Goal: Complete application form

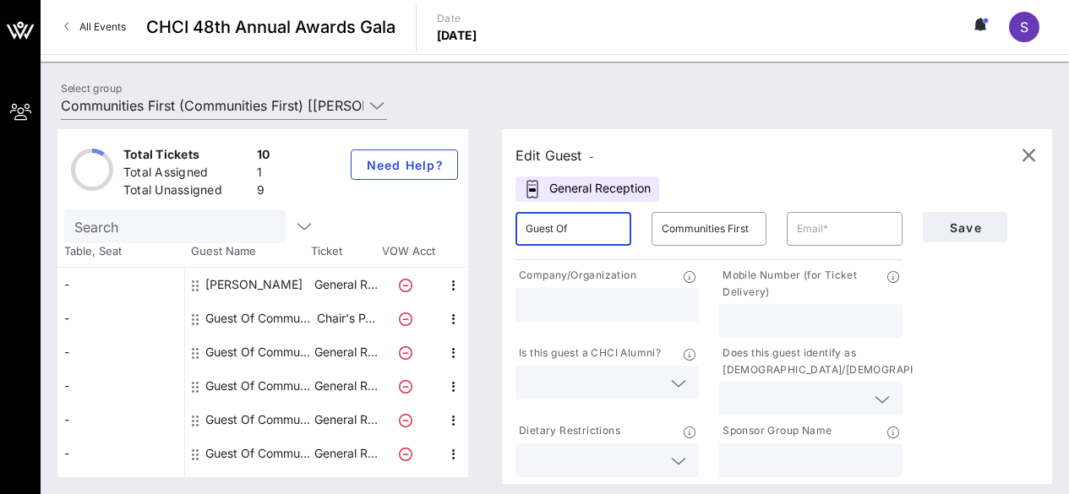
click at [563, 240] on input "Guest Of" at bounding box center [574, 229] width 96 height 27
drag, startPoint x: 0, startPoint y: 0, endPoint x: 563, endPoint y: 240, distance: 612.0
click at [563, 240] on input "Guest Of" at bounding box center [574, 229] width 96 height 27
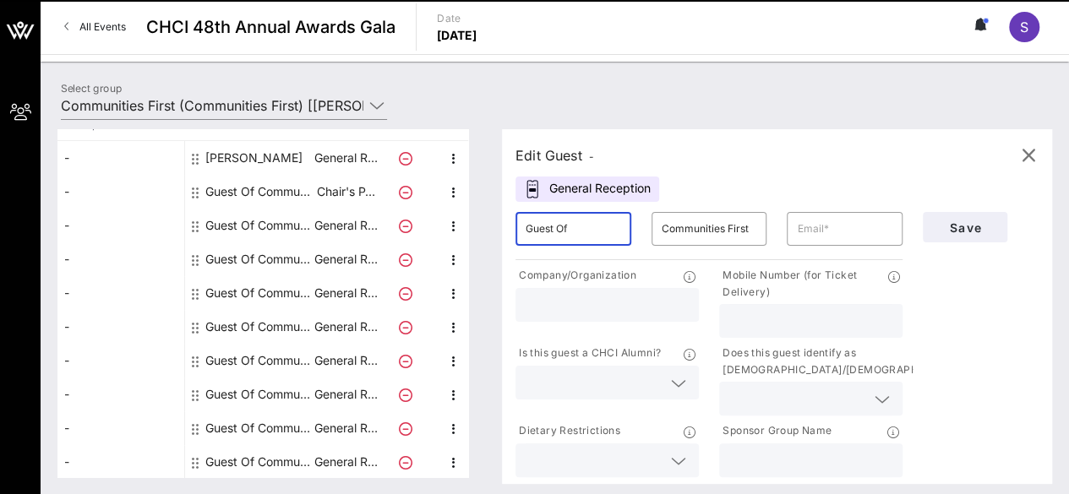
click at [563, 240] on input "Guest Of" at bounding box center [574, 229] width 96 height 27
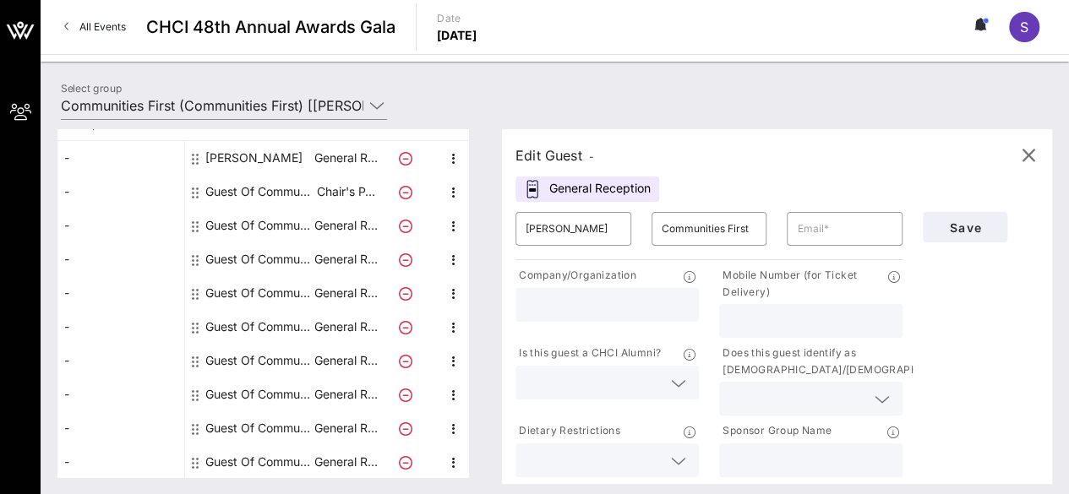
click at [247, 150] on div "[PERSON_NAME]" at bounding box center [253, 158] width 97 height 34
type input "[PERSON_NAME]"
type input "[PERSON_NAME][EMAIL_ADDRESS][DOMAIN_NAME]"
type input "La Liga"
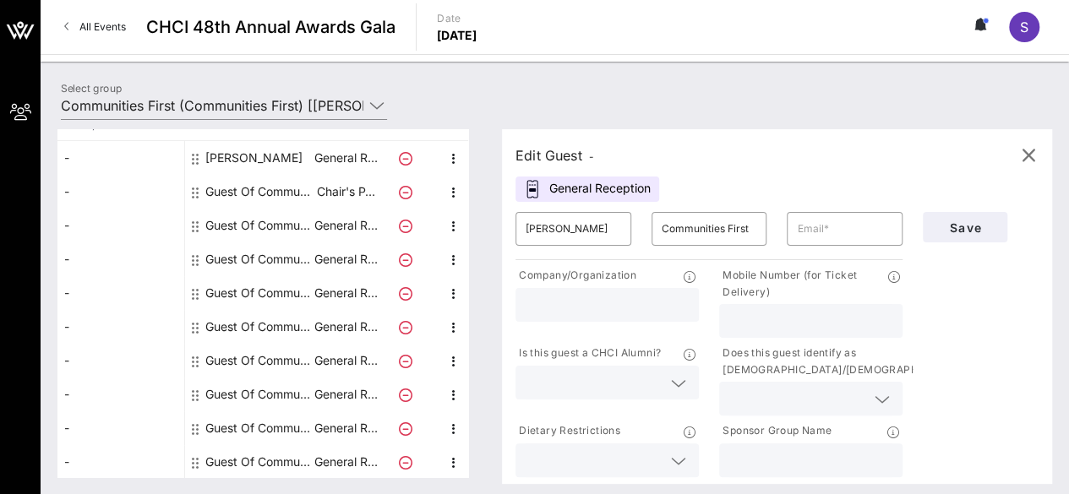
type input "7873824078"
type input "Communities First"
click at [238, 221] on div "Guest Of Communities First" at bounding box center [258, 226] width 107 height 34
type input "Guest Of"
type input "Communities First"
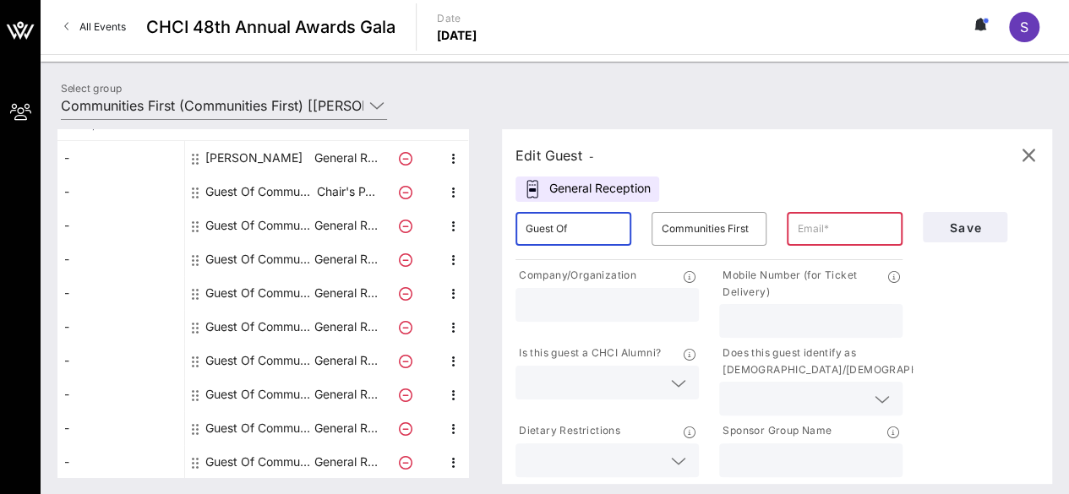
click at [560, 229] on input "Guest Of" at bounding box center [574, 229] width 96 height 27
type input "m"
type input "Mar"
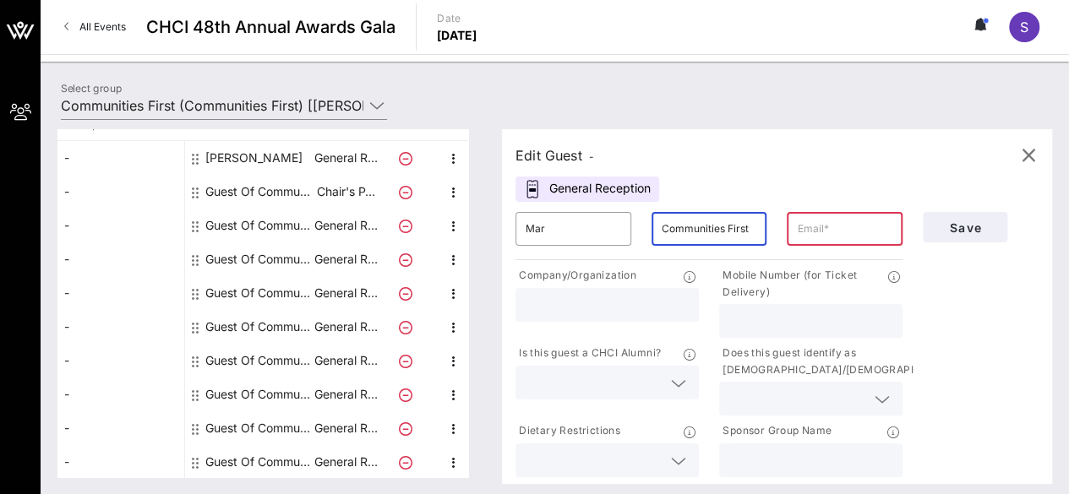
paste input "[PERSON_NAME]"
click at [674, 232] on input "[PERSON_NAME]" at bounding box center [710, 229] width 96 height 27
type input "[PERSON_NAME]"
click at [817, 221] on input "text" at bounding box center [845, 229] width 96 height 27
paste input "[EMAIL_ADDRESS][DOMAIN_NAME]"
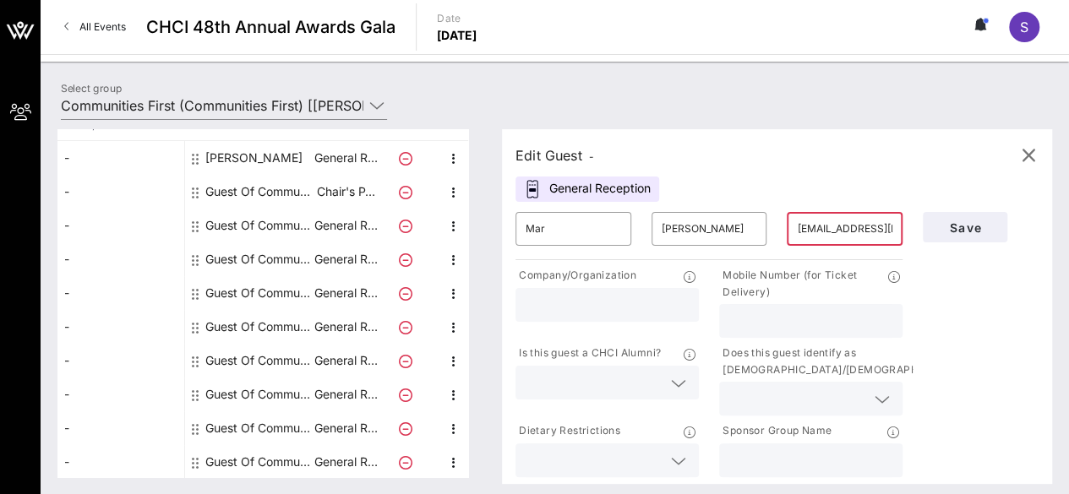
scroll to position [0, 57]
type input "[EMAIL_ADDRESS][DOMAIN_NAME]"
type input "Climate Justice Alliance"
click at [626, 401] on div "Is this guest a CHCI Alumni?" at bounding box center [607, 380] width 204 height 78
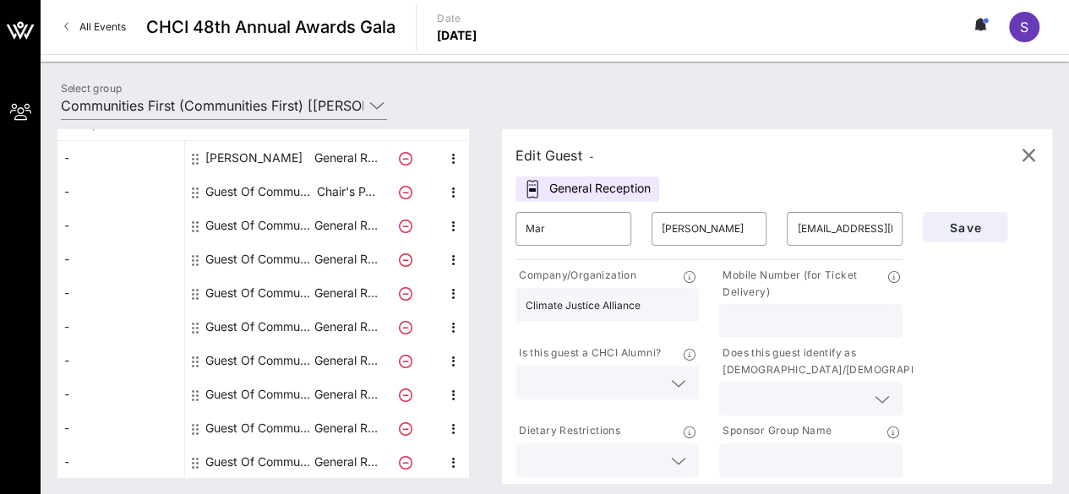
click at [609, 379] on input "text" at bounding box center [594, 383] width 136 height 22
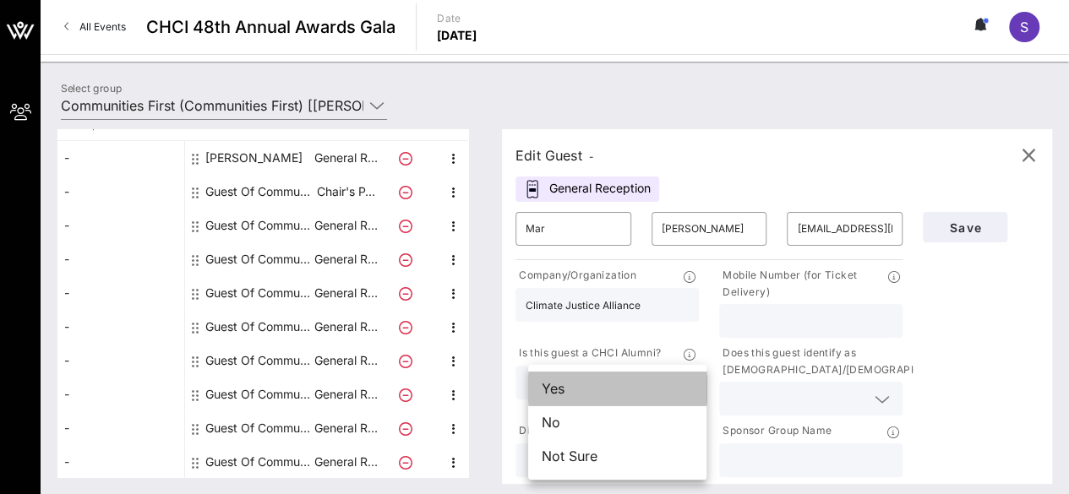
click at [605, 385] on div "Yes" at bounding box center [617, 389] width 178 height 34
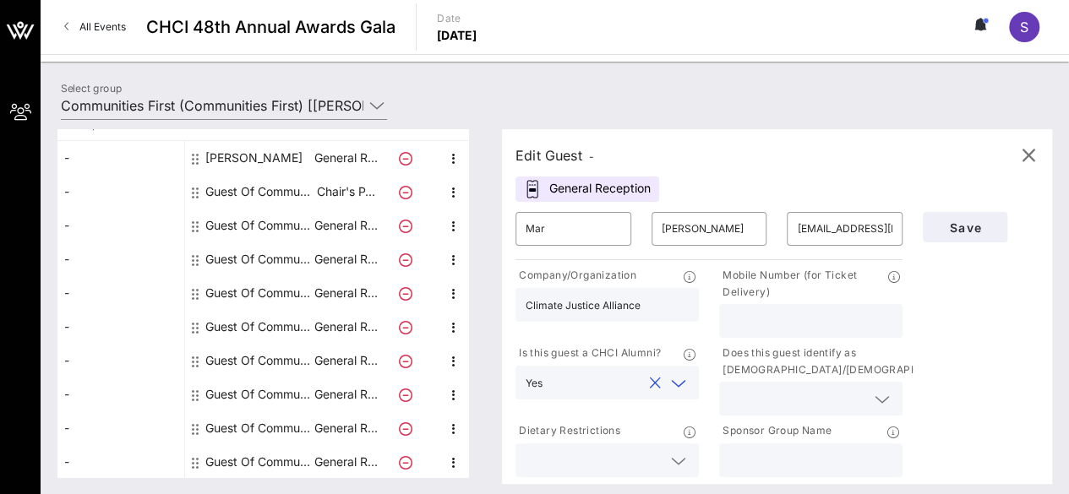
click at [641, 398] on div "Yes" at bounding box center [607, 383] width 163 height 34
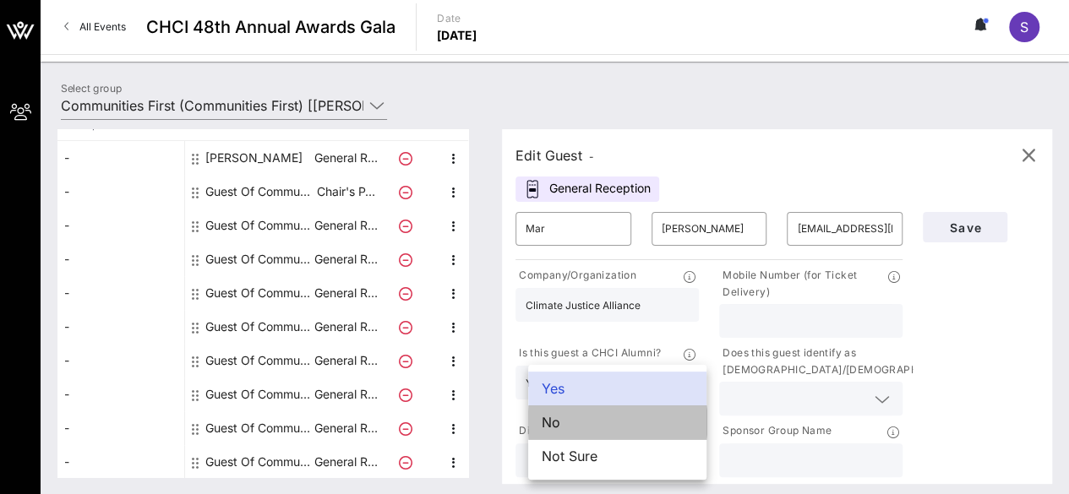
click at [639, 418] on div "No" at bounding box center [617, 423] width 178 height 34
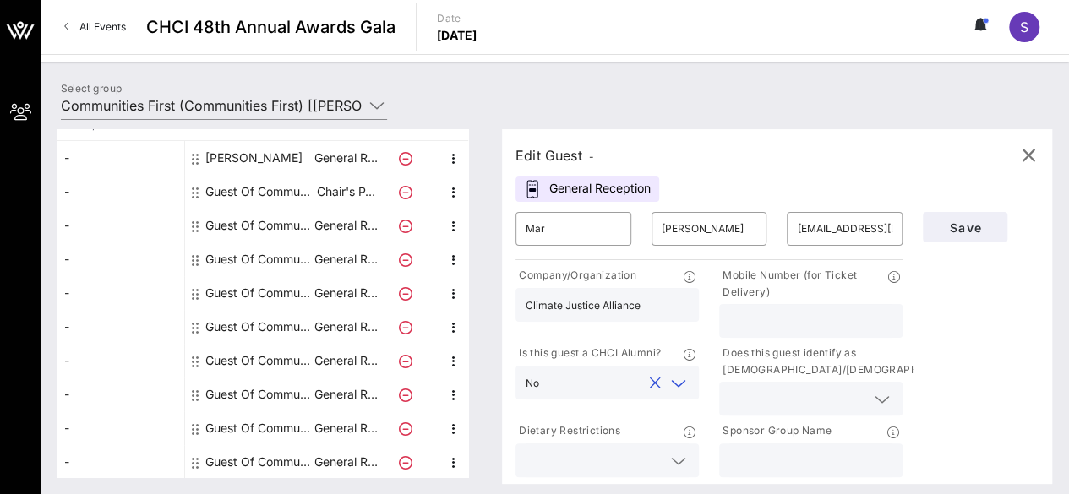
click at [625, 385] on input "text" at bounding box center [594, 383] width 96 height 22
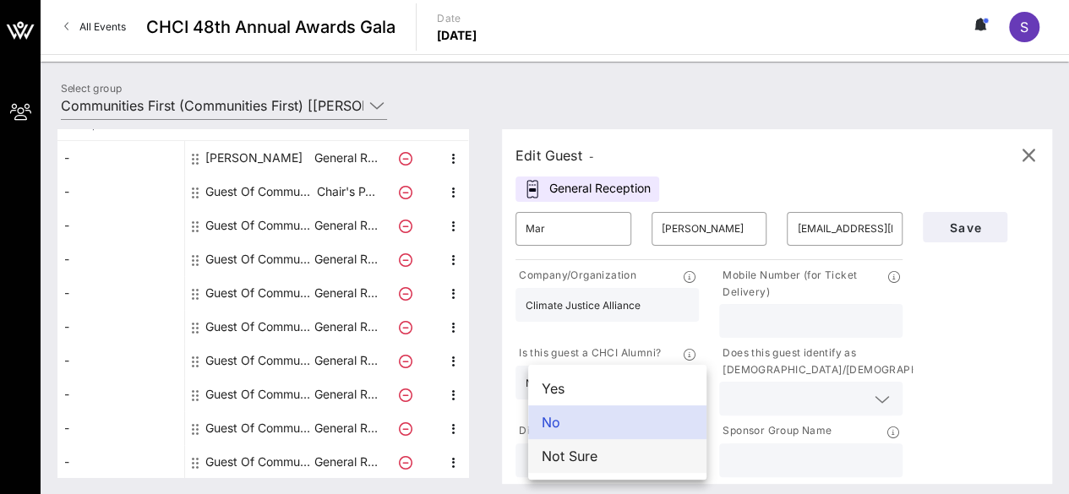
click at [656, 457] on div "Not Sure" at bounding box center [617, 457] width 178 height 34
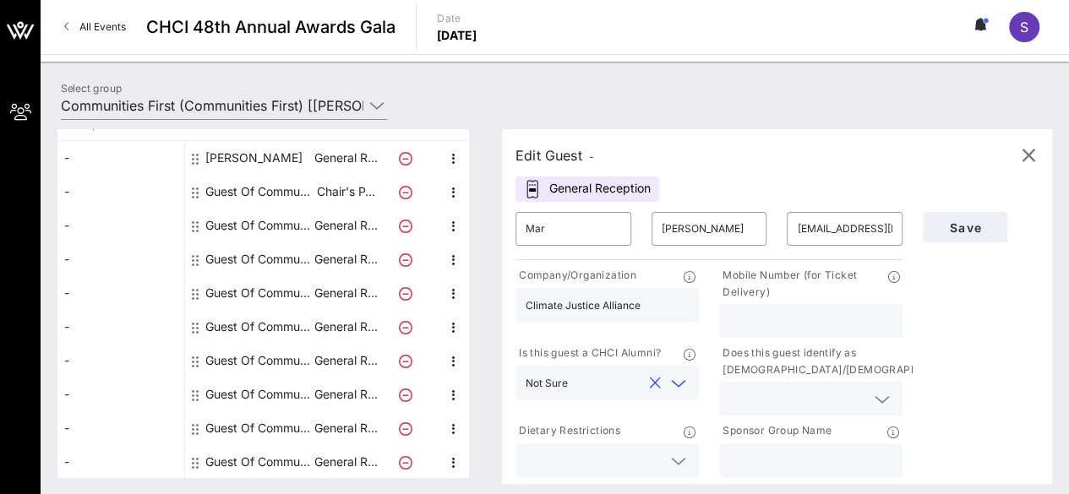
click at [778, 394] on input "text" at bounding box center [797, 399] width 136 height 22
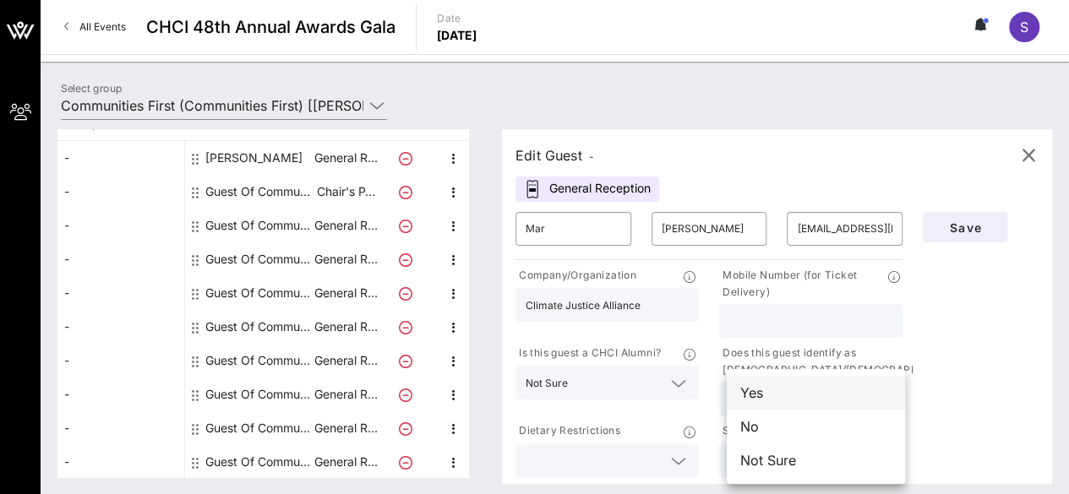
click at [754, 398] on div "Yes" at bounding box center [816, 393] width 178 height 34
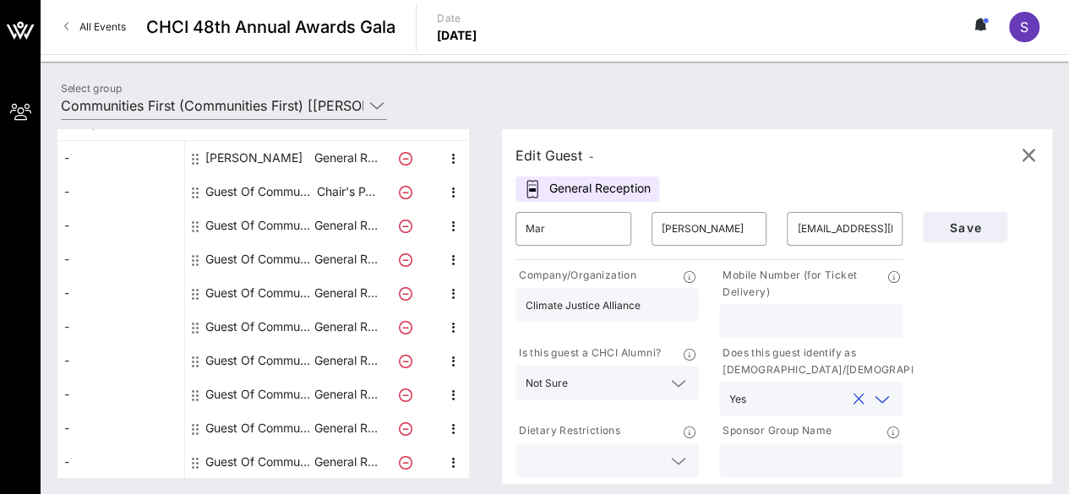
click at [775, 452] on input "text" at bounding box center [810, 461] width 163 height 22
type input "Communities First"
click at [819, 311] on input "text" at bounding box center [810, 321] width 163 height 22
type input "5203104289"
click at [964, 232] on span "Save" at bounding box center [965, 228] width 57 height 14
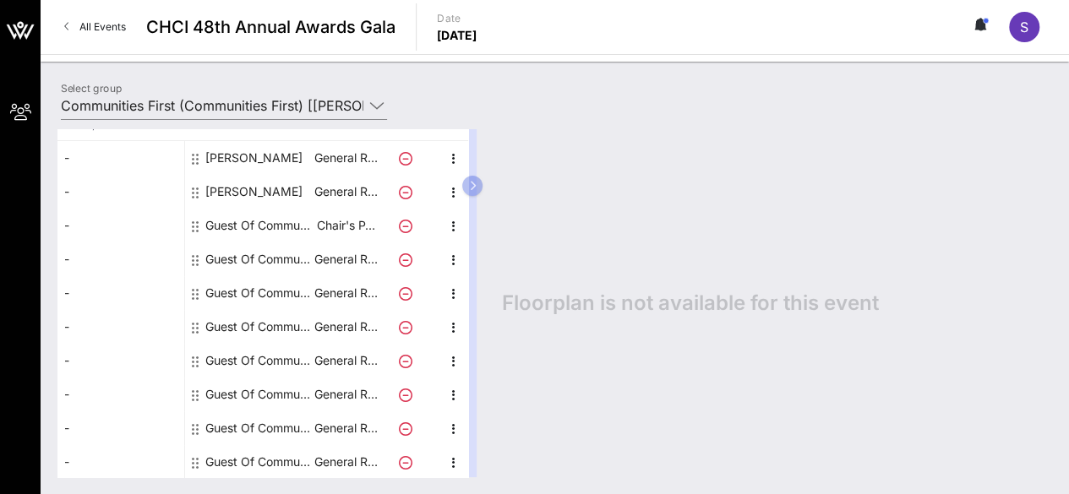
click at [238, 260] on div "Guest Of Communities First" at bounding box center [258, 260] width 107 height 34
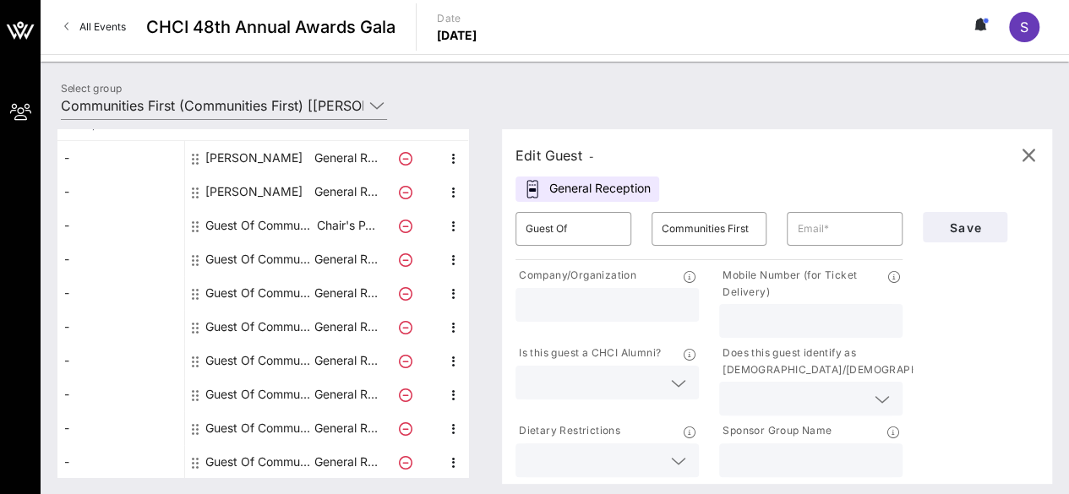
click at [554, 210] on div "​ Guest Of" at bounding box center [573, 229] width 136 height 54
click at [574, 230] on input "Guest Of" at bounding box center [574, 229] width 96 height 27
type input "[PERSON_NAME]"
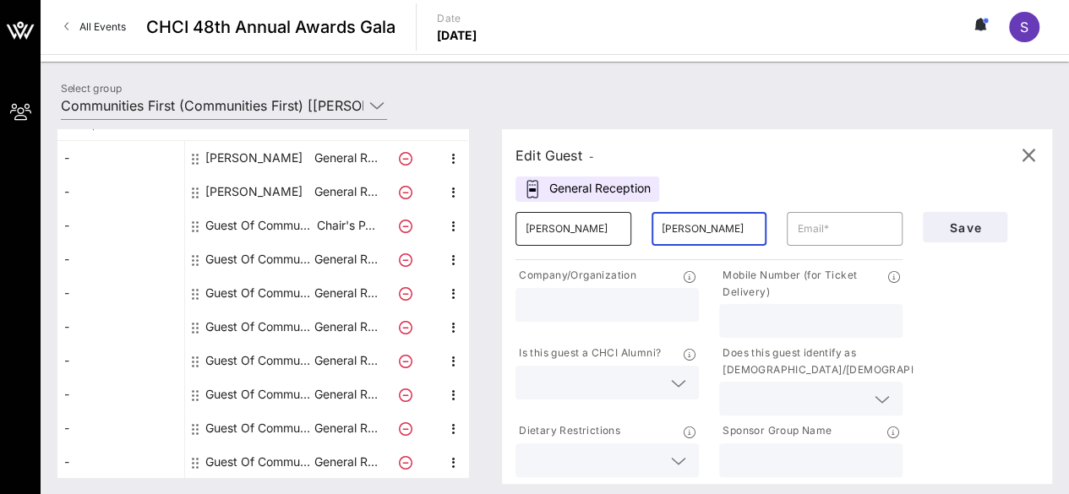
type input "[PERSON_NAME]"
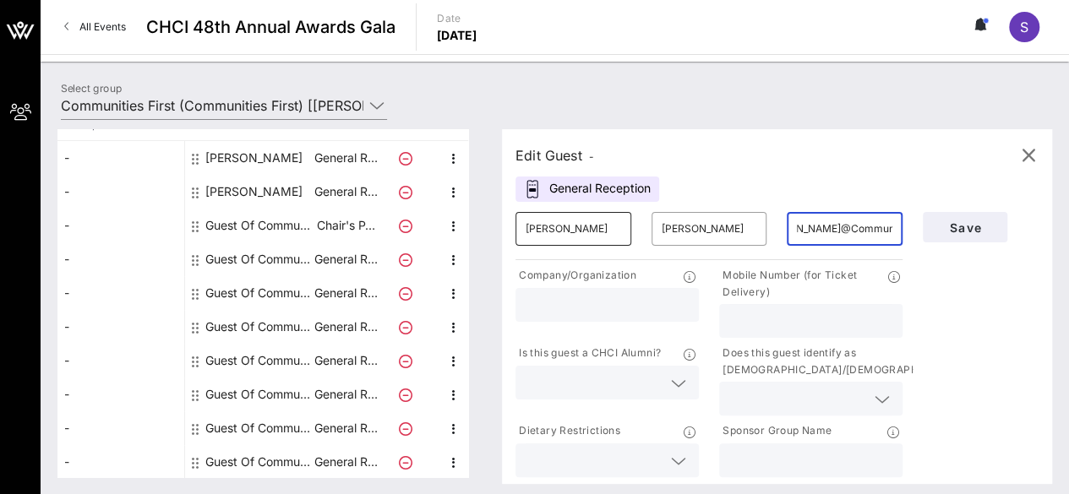
scroll to position [0, 51]
type input "[PERSON_NAME][EMAIL_ADDRESS][DOMAIN_NAME]"
click at [591, 312] on input "text" at bounding box center [607, 305] width 163 height 22
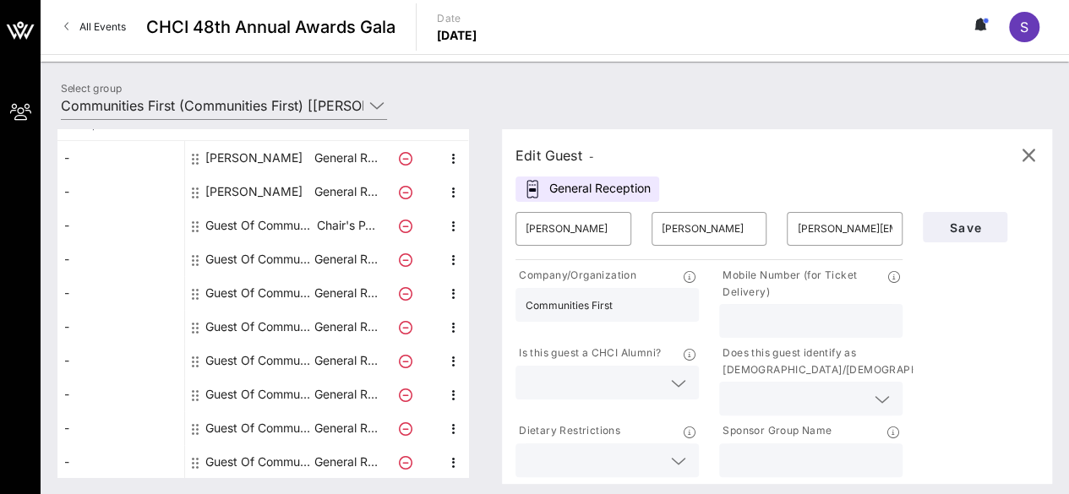
type input "Communities First"
click at [807, 320] on input "text" at bounding box center [810, 321] width 163 height 22
type input "2039808442"
click at [642, 396] on div at bounding box center [607, 383] width 163 height 34
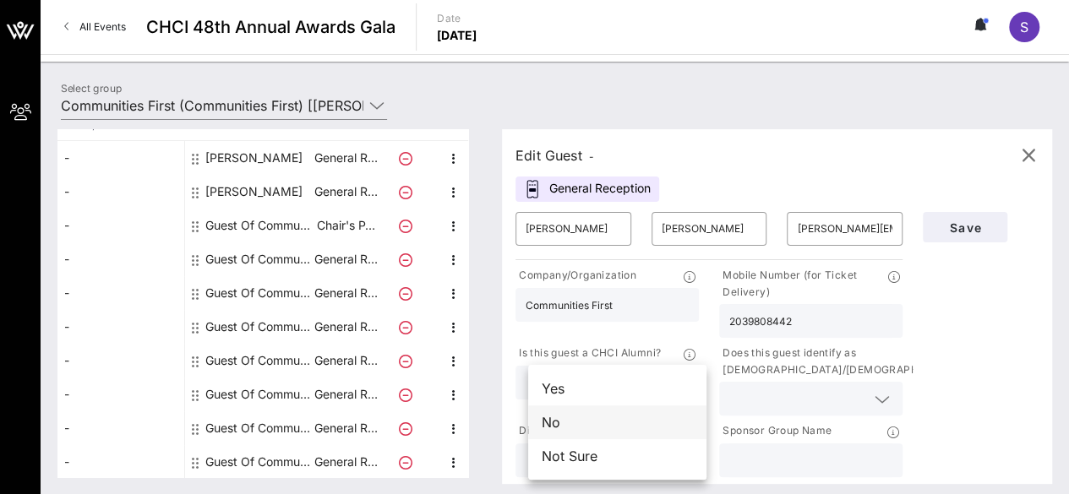
click at [633, 429] on div "No" at bounding box center [617, 423] width 178 height 34
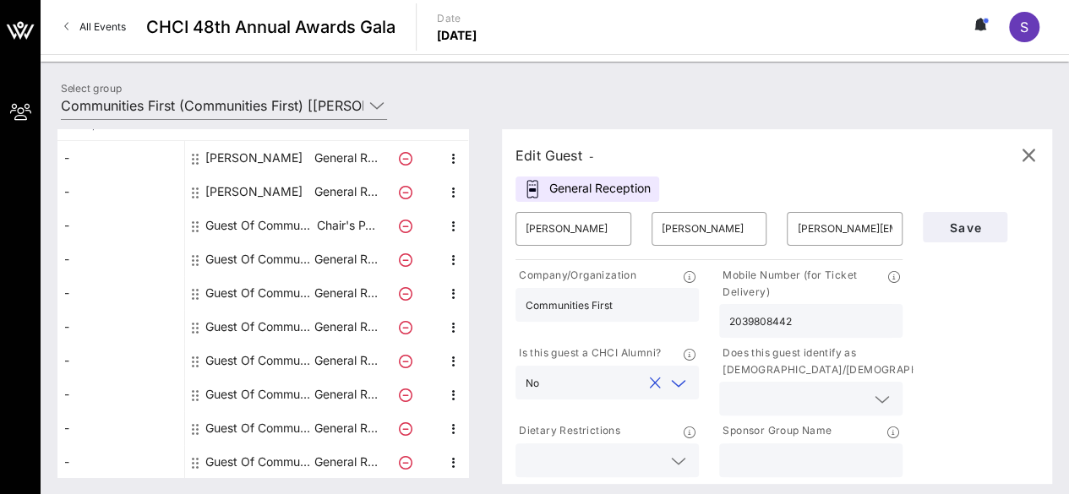
click at [813, 408] on input "text" at bounding box center [797, 399] width 136 height 22
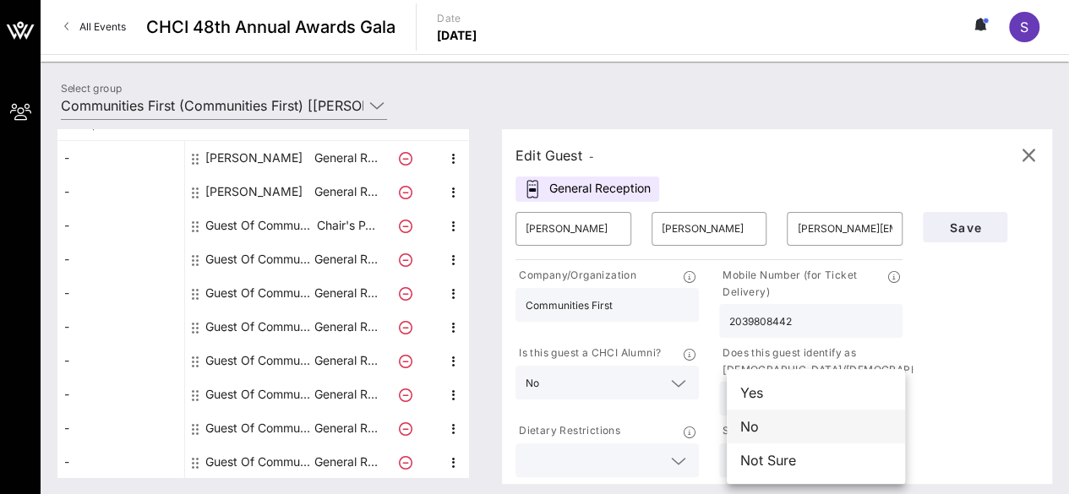
click at [808, 424] on div "No" at bounding box center [816, 427] width 178 height 34
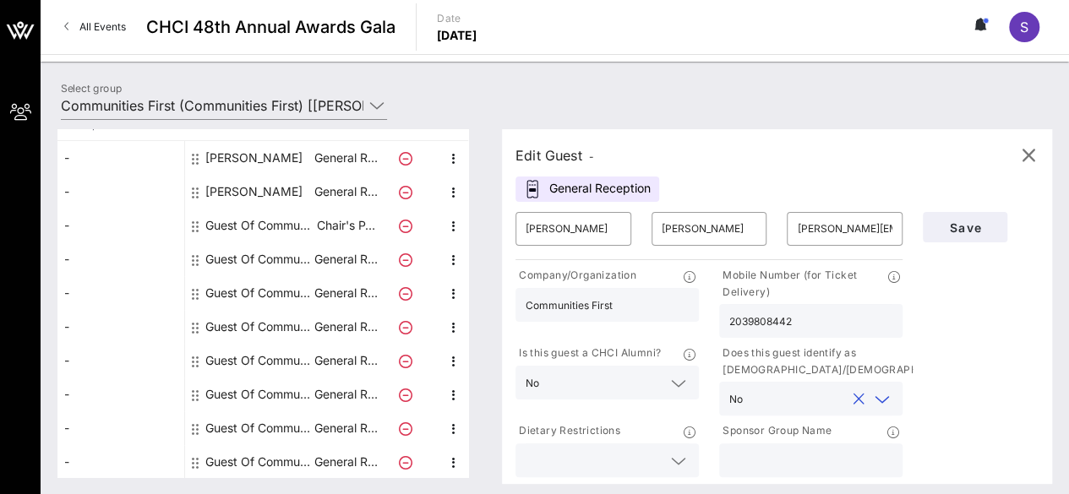
click at [793, 466] on input "text" at bounding box center [810, 461] width 163 height 22
type input "Communities First"
click at [982, 233] on span "Save" at bounding box center [965, 228] width 57 height 14
